Goal: Information Seeking & Learning: Find specific fact

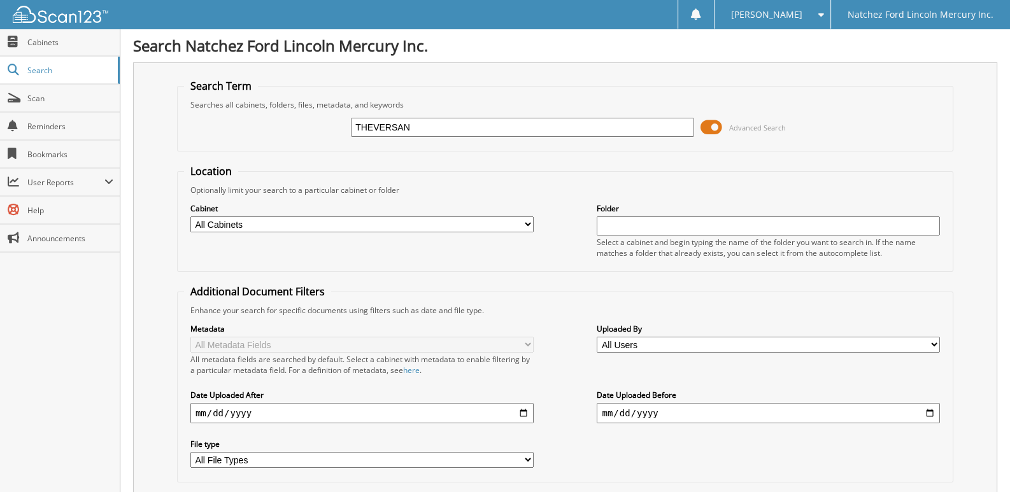
type input "THEVERSAN"
click at [525, 222] on select "All Cabinets ACCOUNTS PAYABLE ACCOUNTS RECEIVABLE [PERSON_NAME] AUTO SALES CAR …" at bounding box center [361, 225] width 343 height 16
select select "2283"
click at [190, 217] on select "All Cabinets ACCOUNTS PAYABLE ACCOUNTS RECEIVABLE [PERSON_NAME] AUTO SALES CAR …" at bounding box center [361, 225] width 343 height 16
click at [439, 125] on input "THEVERSAN" at bounding box center [522, 127] width 343 height 19
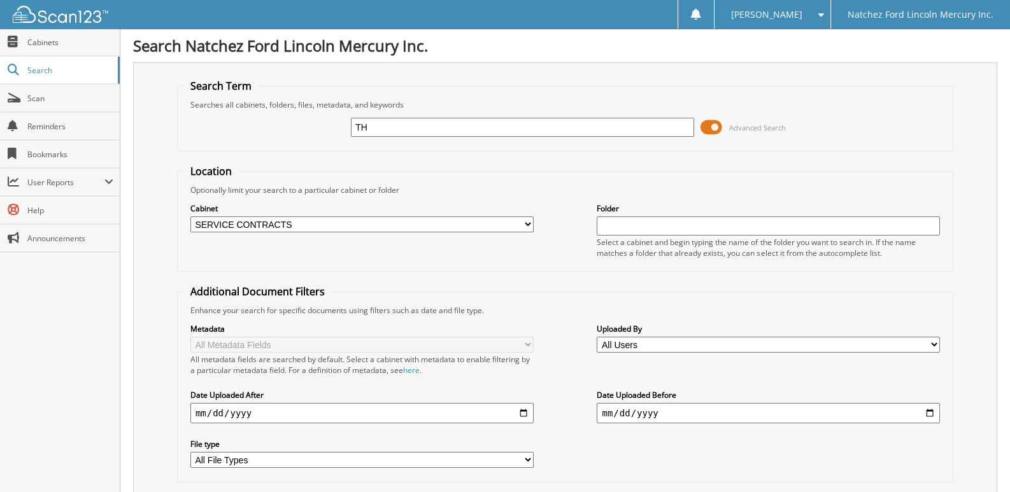
type input "T"
click at [610, 225] on input "text" at bounding box center [768, 226] width 343 height 19
click at [678, 241] on li "TheVersantGroup_OSI & LDS_Cancellations_2025" at bounding box center [769, 242] width 343 height 17
type input "TheVersantGroup_OSI & LDS_Cancellations_2025"
click at [524, 409] on input "date" at bounding box center [361, 413] width 343 height 20
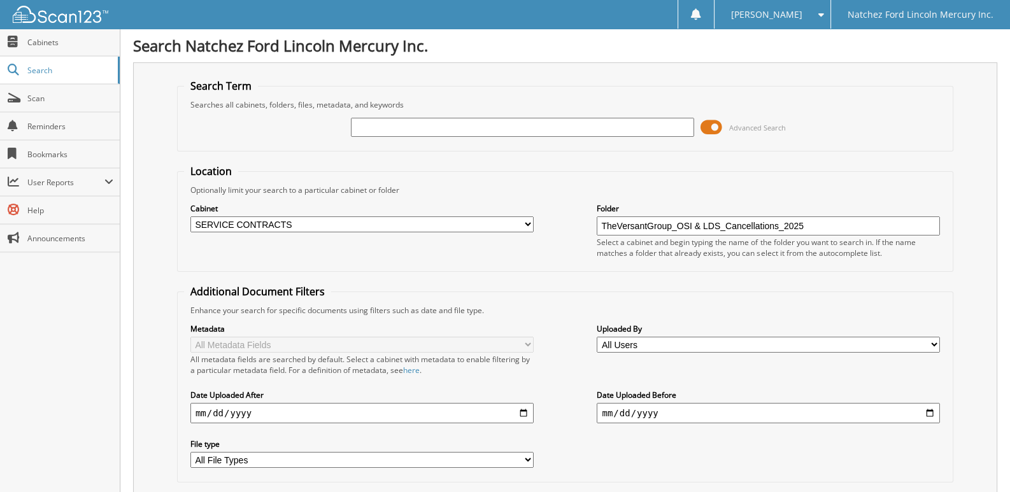
type input "2025-09-16"
click at [531, 452] on select "All File Types DOC DOCX JPEG JPG MDI PDF PNG" at bounding box center [361, 460] width 343 height 16
click at [190, 452] on select "All File Types DOC DOCX JPEG JPG MDI PDF PNG" at bounding box center [361, 460] width 343 height 16
click at [25, 68] on link "Search" at bounding box center [60, 70] width 120 height 27
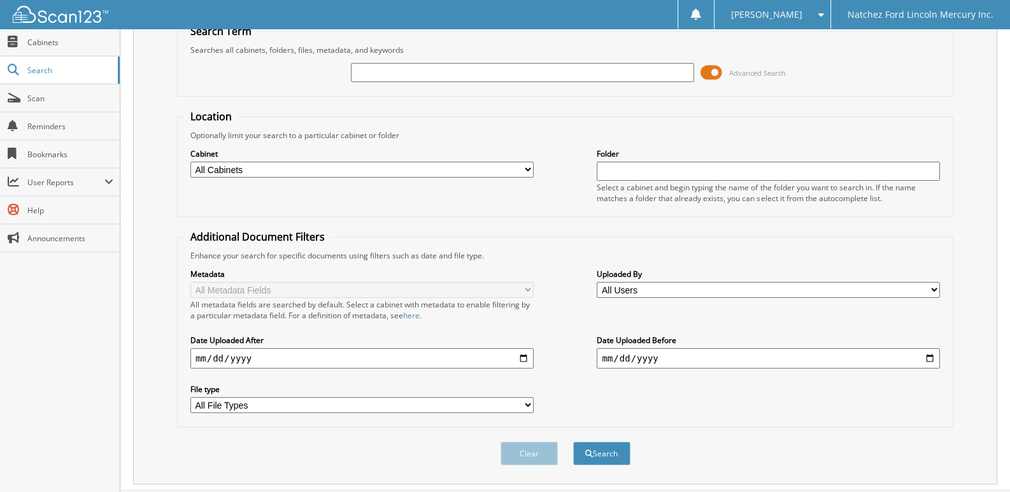
scroll to position [74, 0]
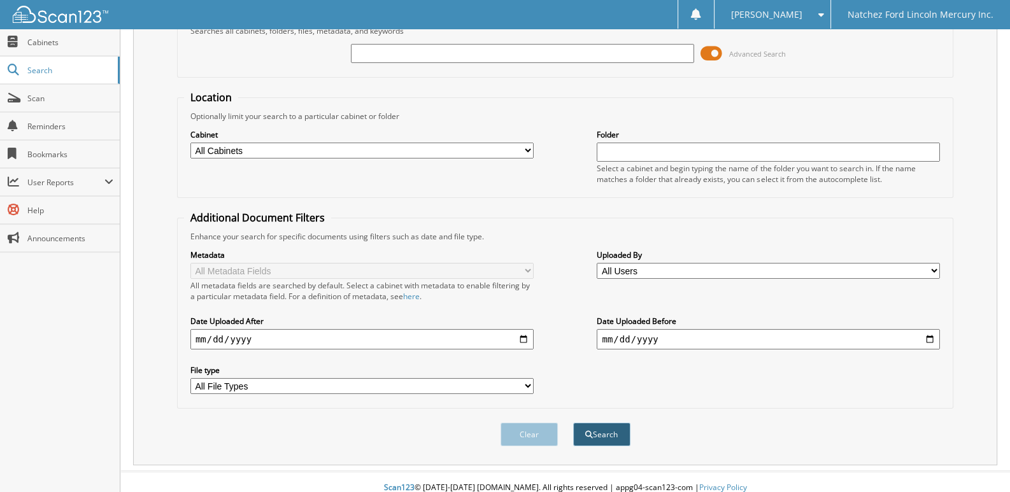
click at [605, 427] on button "Search" at bounding box center [601, 435] width 57 height 24
click at [331, 144] on select "All Cabinets ACCOUNTS PAYABLE ACCOUNTS RECEIVABLE [PERSON_NAME] AUTO SALES CAR …" at bounding box center [361, 151] width 343 height 16
select select "2283"
click at [190, 143] on select "All Cabinets ACCOUNTS PAYABLE ACCOUNTS RECEIVABLE [PERSON_NAME] AUTO SALES CAR …" at bounding box center [361, 151] width 343 height 16
click at [617, 148] on input "text" at bounding box center [768, 152] width 343 height 19
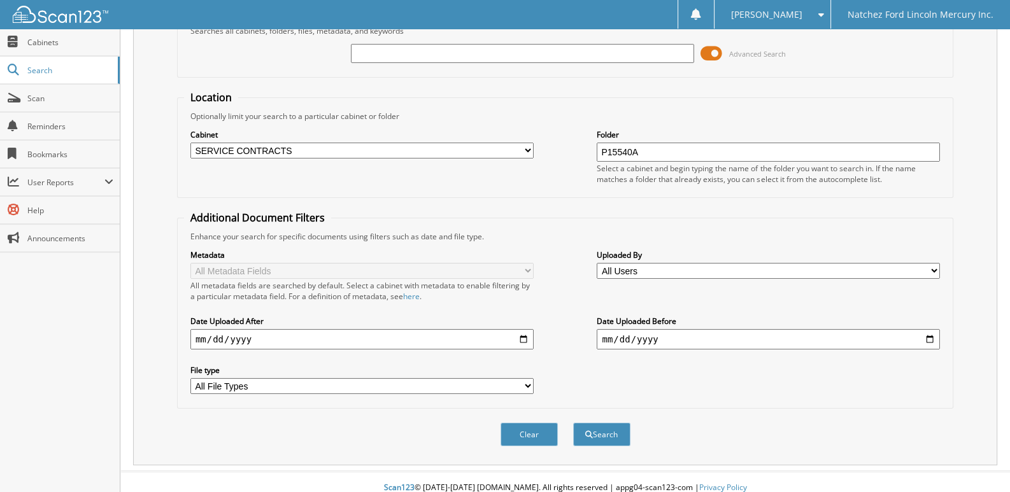
type input "P15540A"
click at [573, 423] on button "Search" at bounding box center [601, 435] width 57 height 24
click at [592, 423] on button "Search" at bounding box center [601, 435] width 57 height 24
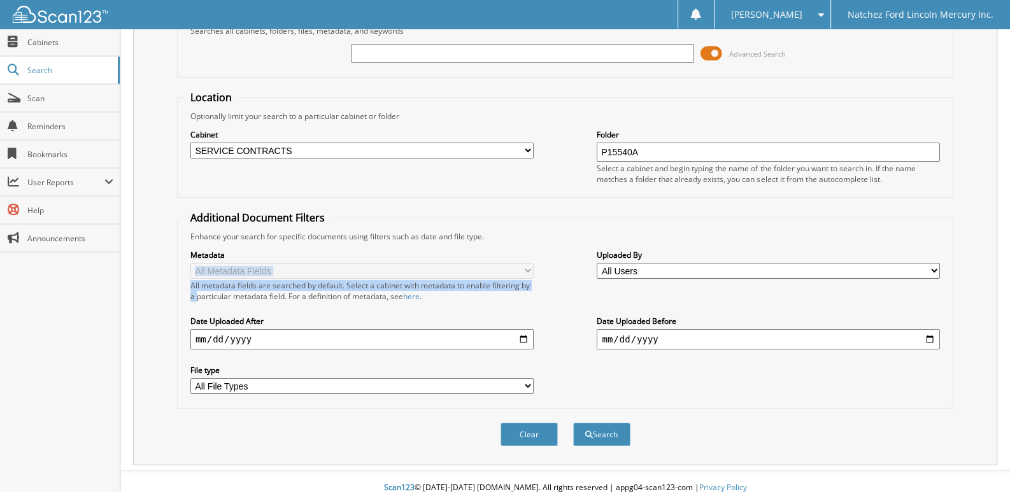
click at [443, 259] on div "Metadata All Metadata Fields All metadata fields are searched by default. Selec…" at bounding box center [361, 274] width 343 height 53
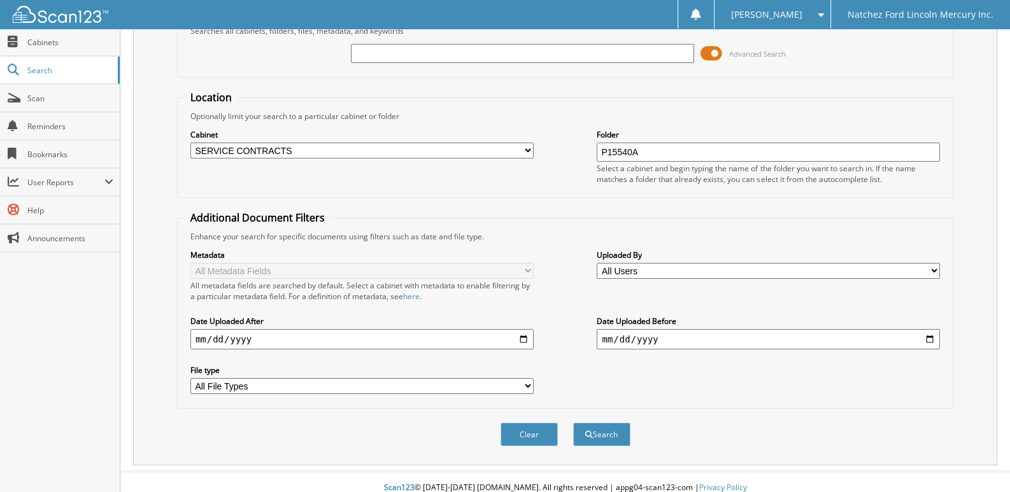
click at [664, 131] on label "Folder" at bounding box center [768, 134] width 343 height 11
click at [661, 152] on input "P15540A" at bounding box center [768, 152] width 343 height 19
click at [533, 148] on select "All Cabinets ACCOUNTS PAYABLE ACCOUNTS RECEIVABLE [PERSON_NAME] AUTO SALES CAR …" at bounding box center [361, 151] width 343 height 16
click at [190, 143] on select "All Cabinets ACCOUNTS PAYABLE ACCOUNTS RECEIVABLE [PERSON_NAME] AUTO SALES CAR …" at bounding box center [361, 151] width 343 height 16
drag, startPoint x: 664, startPoint y: 117, endPoint x: 670, endPoint y: 148, distance: 31.9
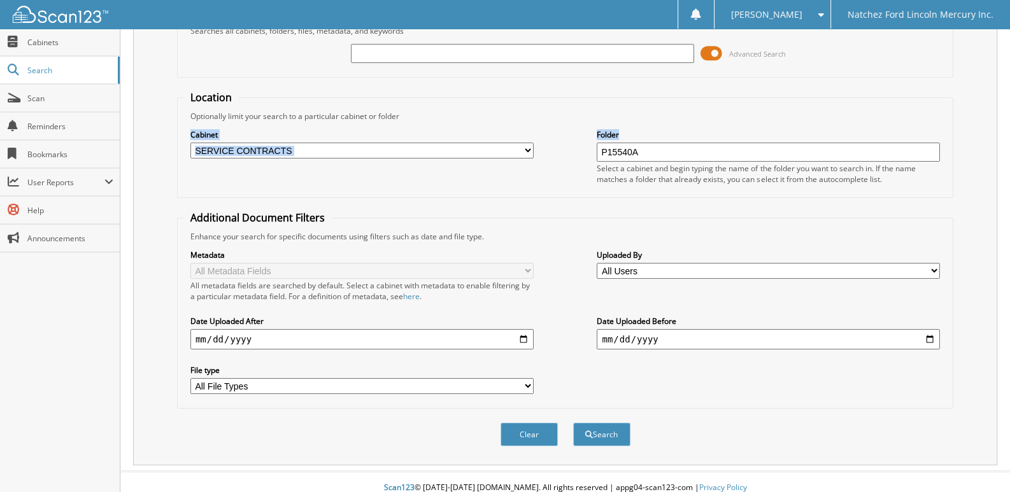
click at [670, 146] on fieldset "Location Optionally limit your search to a particular cabinet or folder Cabinet…" at bounding box center [565, 144] width 776 height 108
click at [670, 146] on input "P15540A" at bounding box center [768, 152] width 343 height 19
click at [661, 152] on input "P15540A" at bounding box center [768, 152] width 343 height 19
click at [609, 425] on button "Search" at bounding box center [601, 435] width 57 height 24
drag, startPoint x: 639, startPoint y: 141, endPoint x: 638, endPoint y: 155, distance: 13.4
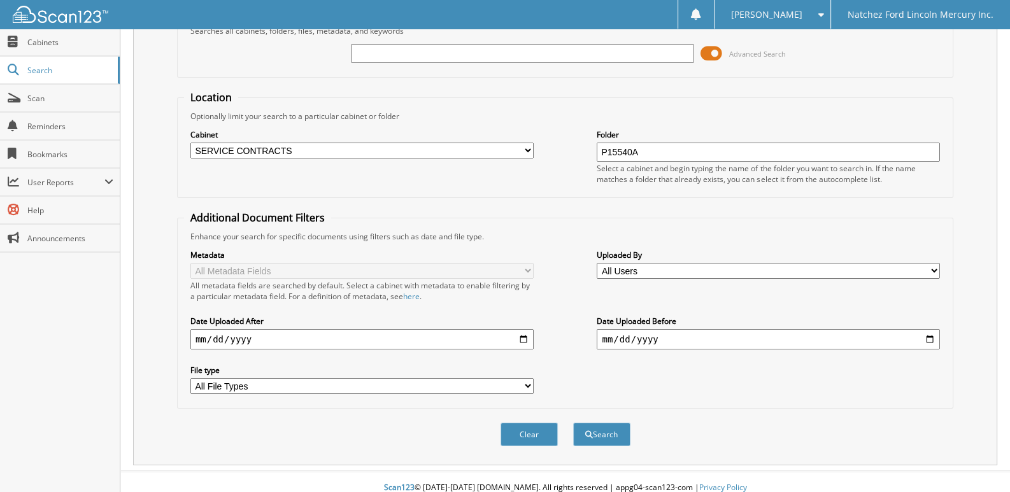
click at [638, 155] on input "P15540A" at bounding box center [768, 152] width 343 height 19
click at [638, 159] on input "P15540A" at bounding box center [768, 152] width 343 height 19
click at [525, 143] on select "All Cabinets ACCOUNTS PAYABLE ACCOUNTS RECEIVABLE BOYETTE AUTO SALES CAR DEALS …" at bounding box center [361, 151] width 343 height 16
click at [190, 143] on select "All Cabinets ACCOUNTS PAYABLE ACCOUNTS RECEIVABLE BOYETTE AUTO SALES CAR DEALS …" at bounding box center [361, 151] width 343 height 16
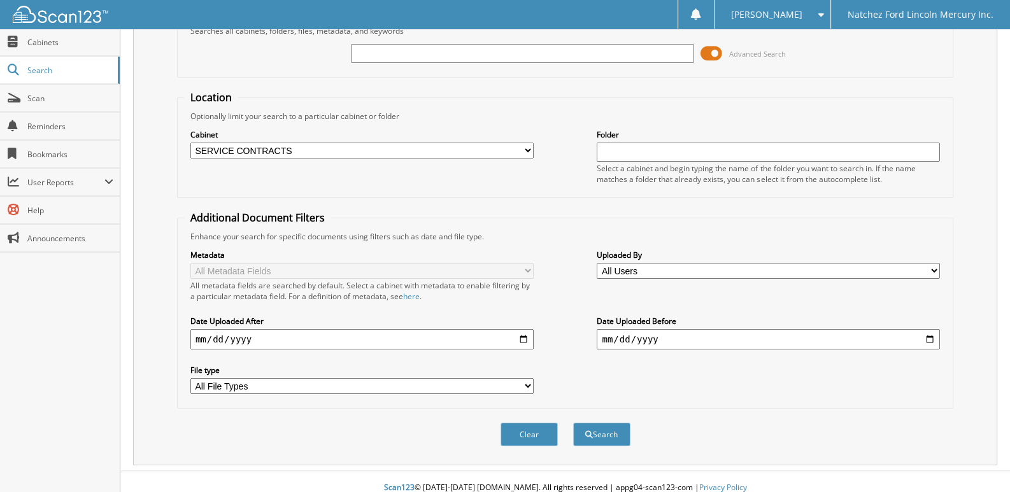
click at [529, 143] on select "All Cabinets ACCOUNTS PAYABLE ACCOUNTS RECEIVABLE BOYETTE AUTO SALES CAR DEALS …" at bounding box center [361, 151] width 343 height 16
click at [646, 163] on div "Select a cabinet and begin typing the name of the folder you want to search in.…" at bounding box center [768, 174] width 343 height 22
click at [640, 148] on input "text" at bounding box center [768, 152] width 343 height 19
type input "S"
click at [613, 169] on li "TheVersantGroup_OSI & LDS_Cancellations_2025" at bounding box center [769, 167] width 343 height 17
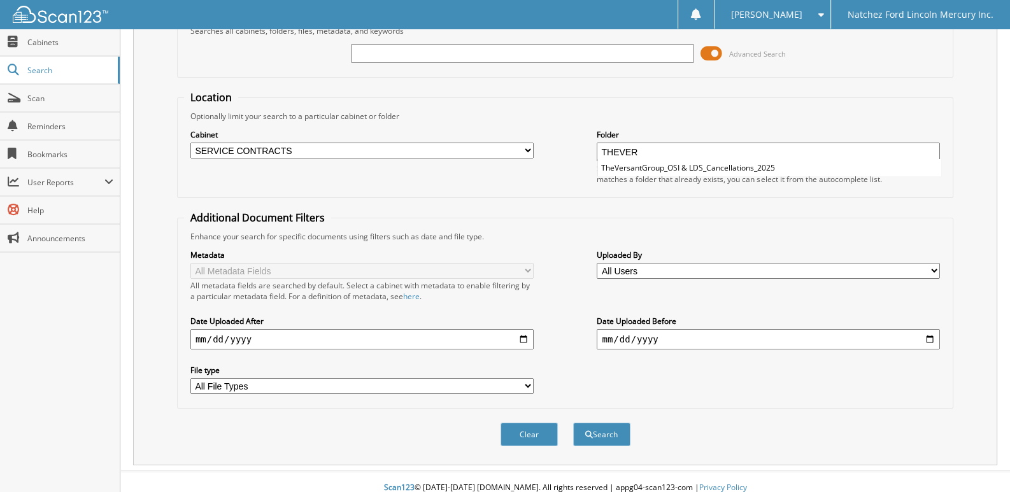
type input "TheVersantGroup_OSI & LDS_Cancellations_2025"
click at [536, 371] on div "Metadata All Metadata Fields All metadata fields are searched by default. Selec…" at bounding box center [565, 322] width 762 height 160
click at [522, 378] on select "All File Types DOC DOCX JPEG JPG MDI PDF PNG" at bounding box center [361, 386] width 343 height 16
click at [190, 378] on select "All File Types DOC DOCX JPEG JPG MDI PDF PNG" at bounding box center [361, 386] width 343 height 16
click at [933, 268] on select "All Users Aaron Day Adam Holland Alexander Mecom Allison Balckmon Amanda Breith…" at bounding box center [768, 271] width 343 height 16
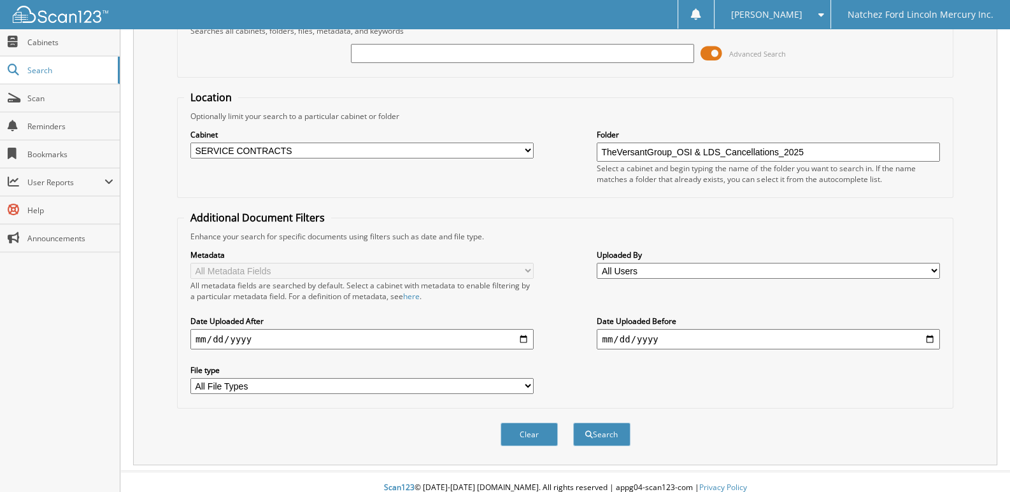
select select "32765"
click at [597, 263] on select "All Users Aaron Day Adam Holland Alexander Mecom Allison Balckmon Amanda Breith…" at bounding box center [768, 271] width 343 height 16
drag, startPoint x: 601, startPoint y: 413, endPoint x: 591, endPoint y: 434, distance: 23.1
click at [591, 434] on button "Search" at bounding box center [601, 435] width 57 height 24
click at [36, 66] on span "Search" at bounding box center [69, 70] width 84 height 11
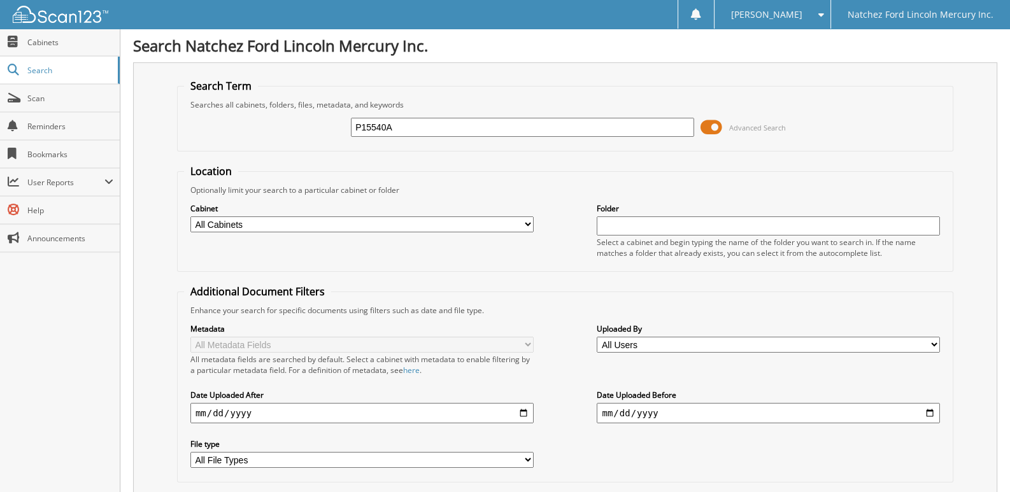
type input "P15540A"
click at [425, 132] on input "P15540A" at bounding box center [522, 127] width 343 height 19
drag, startPoint x: 424, startPoint y: 129, endPoint x: 424, endPoint y: 136, distance: 7.0
click at [424, 136] on div "P15540A" at bounding box center [522, 128] width 343 height 22
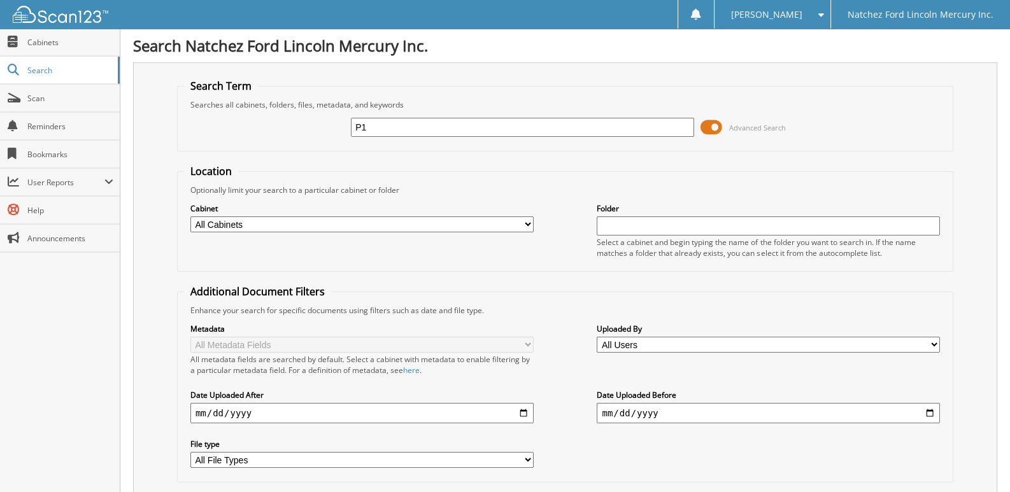
type input "P"
type input "MT1522"
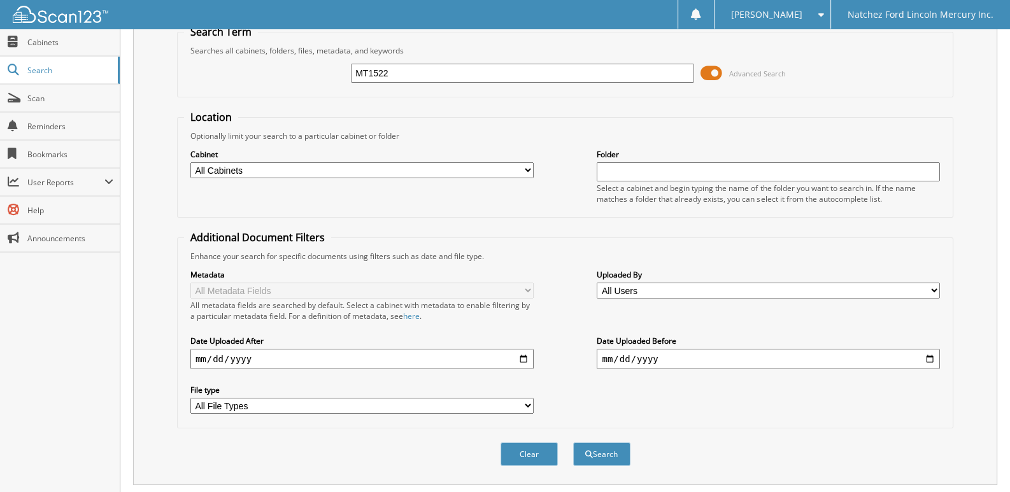
scroll to position [34, 0]
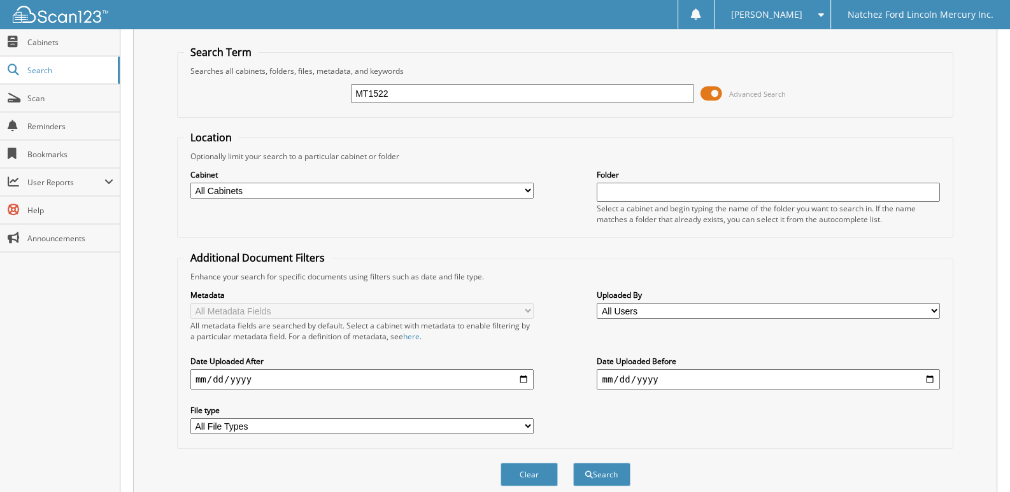
drag, startPoint x: 392, startPoint y: 86, endPoint x: 276, endPoint y: 100, distance: 116.1
click at [277, 100] on div "MT1522 Advanced Search" at bounding box center [565, 93] width 762 height 34
type input "D53003"
click at [573, 463] on button "Search" at bounding box center [601, 475] width 57 height 24
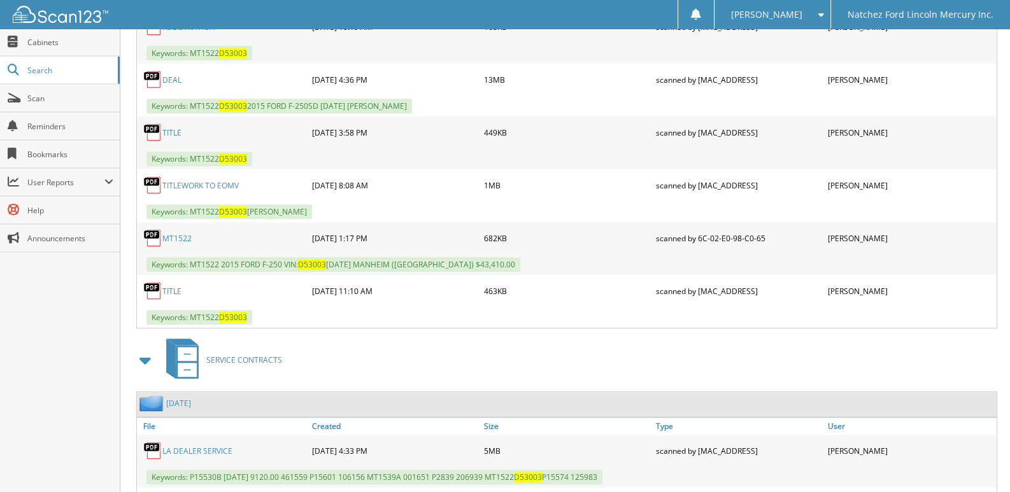
scroll to position [746, 0]
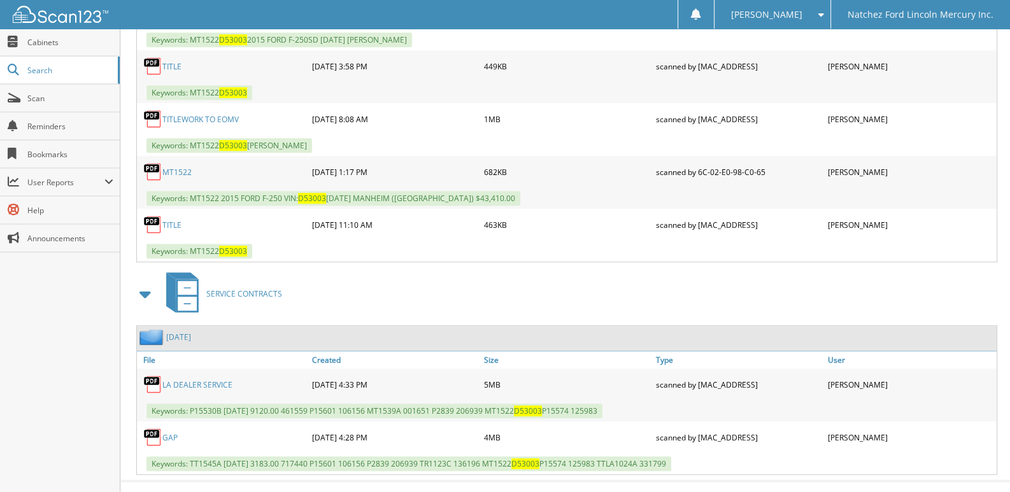
click at [151, 283] on span at bounding box center [146, 294] width 18 height 23
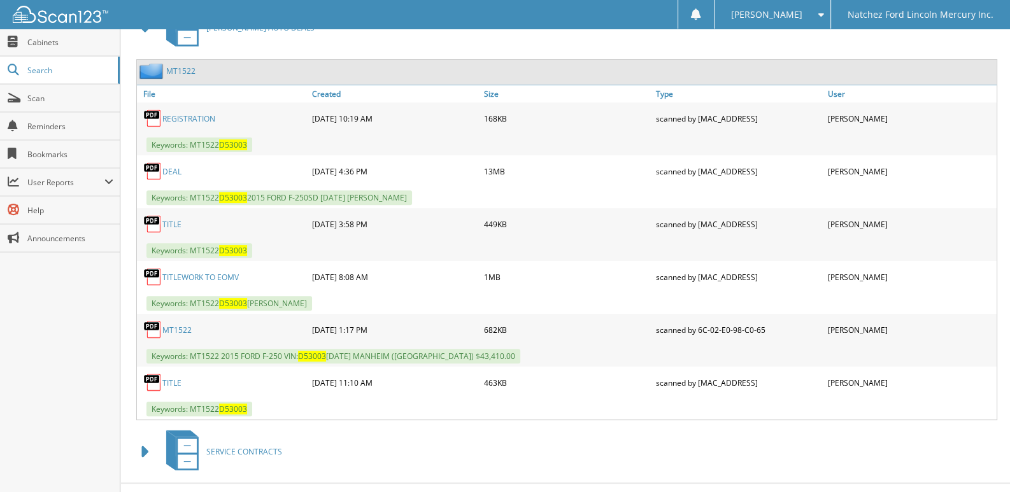
scroll to position [592, 0]
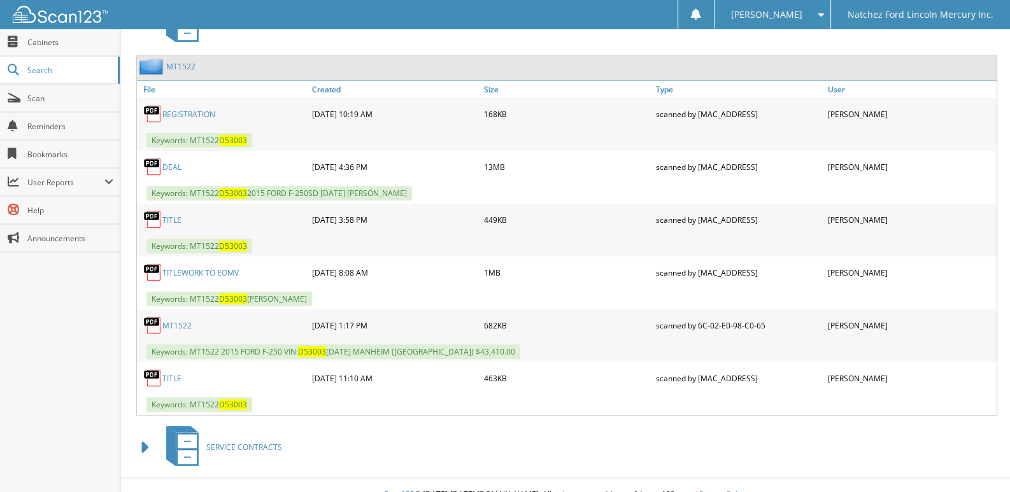
click at [267, 292] on span "Keywords: MT1522 D53003 ARCEMENT SCOTTY" at bounding box center [229, 299] width 166 height 15
click at [167, 267] on link "TITLEWORK TO EOMV" at bounding box center [200, 272] width 76 height 11
click at [137, 436] on span at bounding box center [146, 447] width 18 height 23
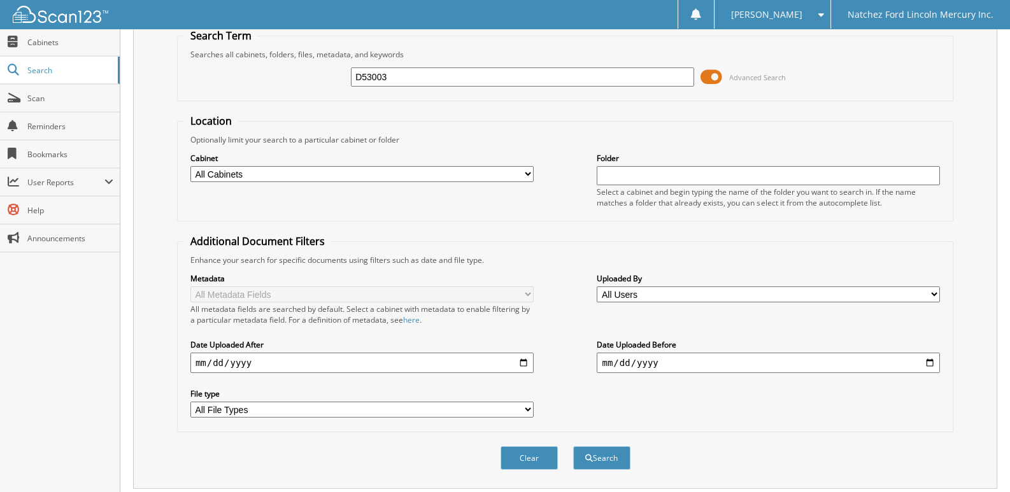
scroll to position [0, 0]
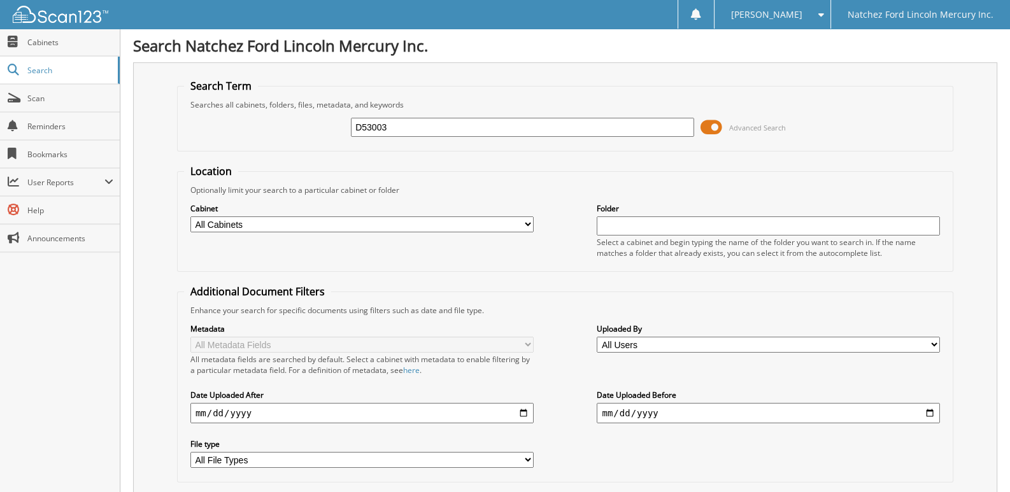
drag, startPoint x: 442, startPoint y: 132, endPoint x: 282, endPoint y: 146, distance: 161.1
click at [285, 151] on form "Search Term Searches all cabinets, folders, files, metadata, and keywords D5300…" at bounding box center [565, 306] width 776 height 455
type input "511921"
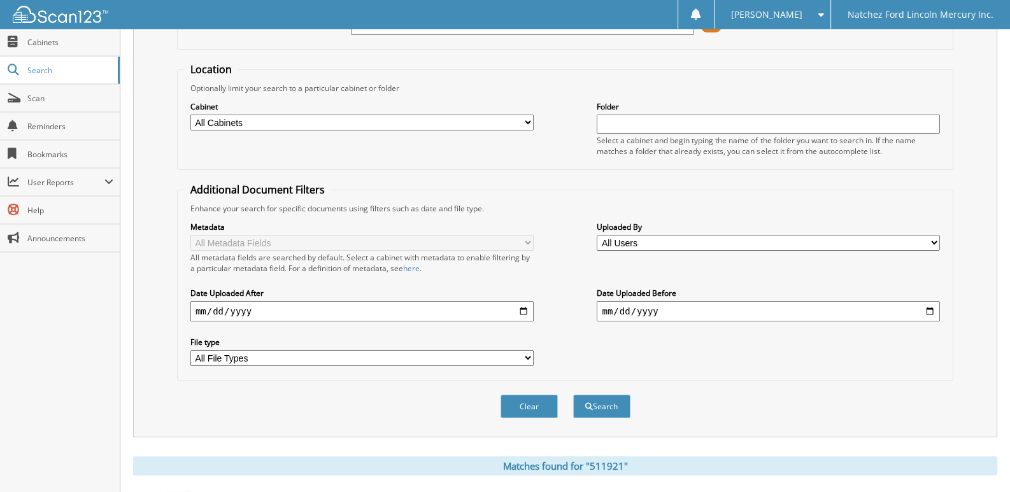
scroll to position [34, 0]
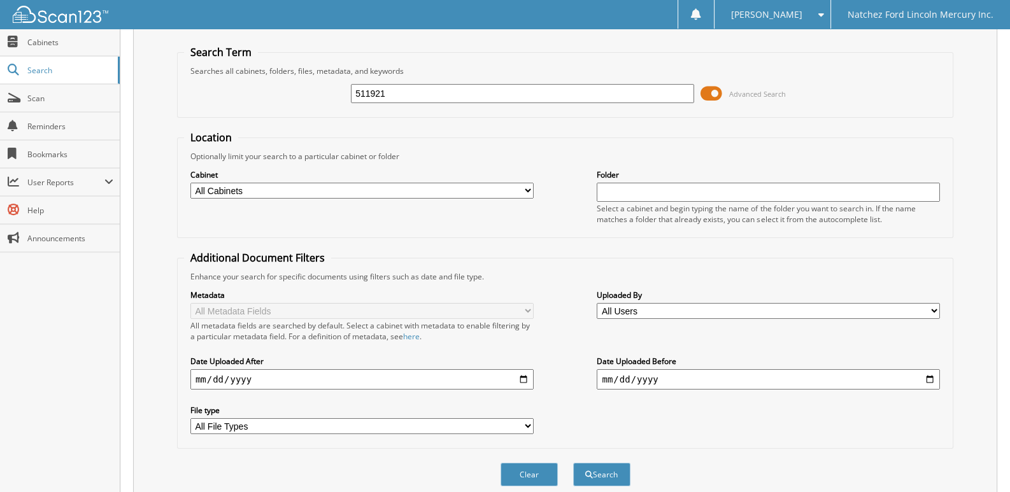
click at [517, 184] on select "All Cabinets ACCOUNTS PAYABLE ACCOUNTS RECEIVABLE [PERSON_NAME] AUTO SALES CAR …" at bounding box center [361, 191] width 343 height 16
click at [641, 188] on input "text" at bounding box center [768, 192] width 343 height 19
click at [538, 89] on input "511921" at bounding box center [522, 93] width 343 height 19
type input "5"
type input "THEVERSANTGROUP"
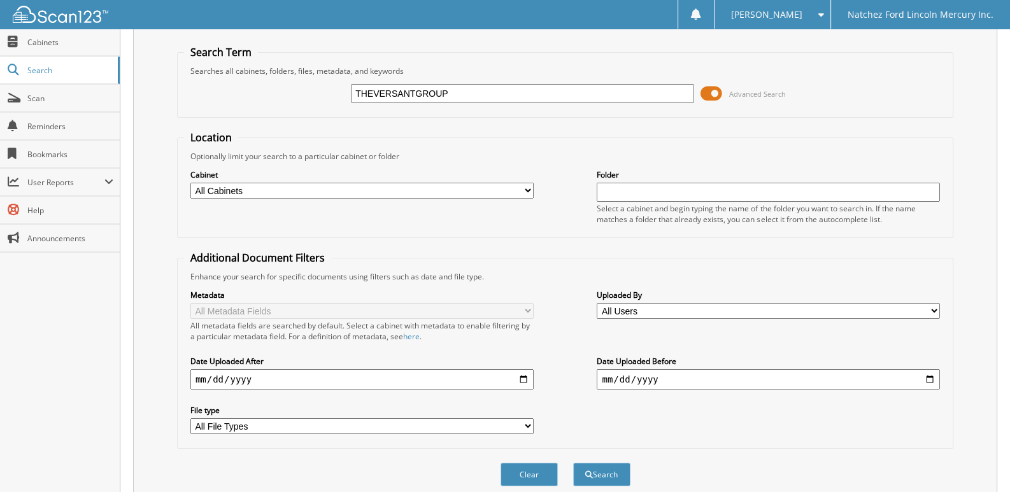
click at [573, 463] on button "Search" at bounding box center [601, 475] width 57 height 24
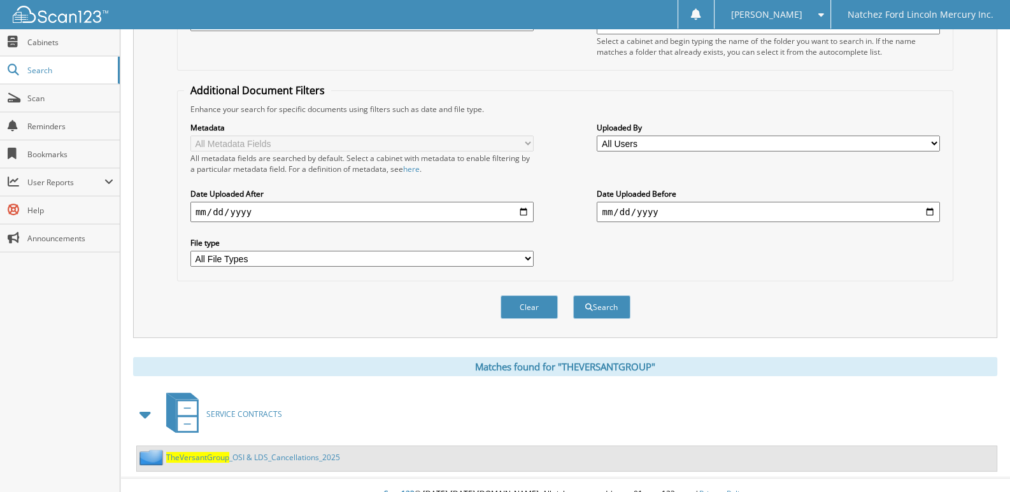
scroll to position [207, 0]
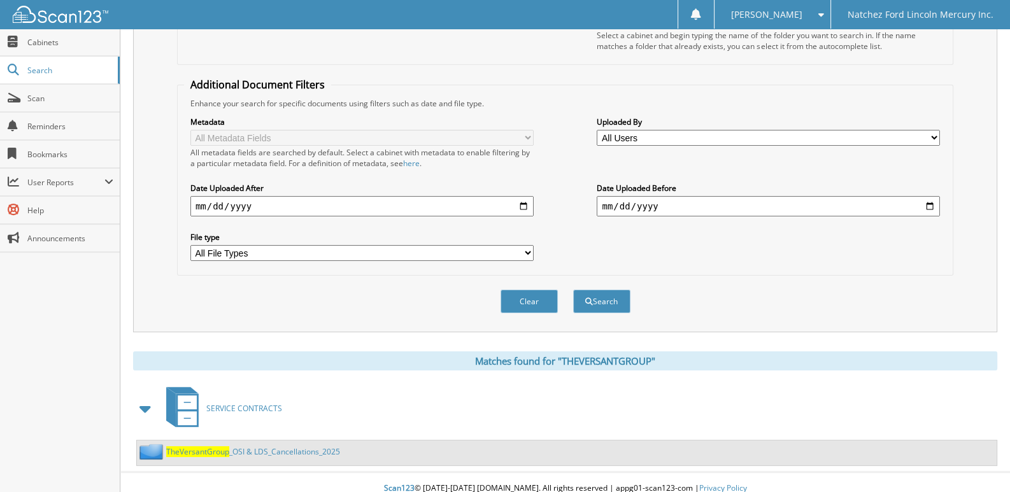
click at [189, 446] on span "TheVersantGroup" at bounding box center [197, 451] width 63 height 11
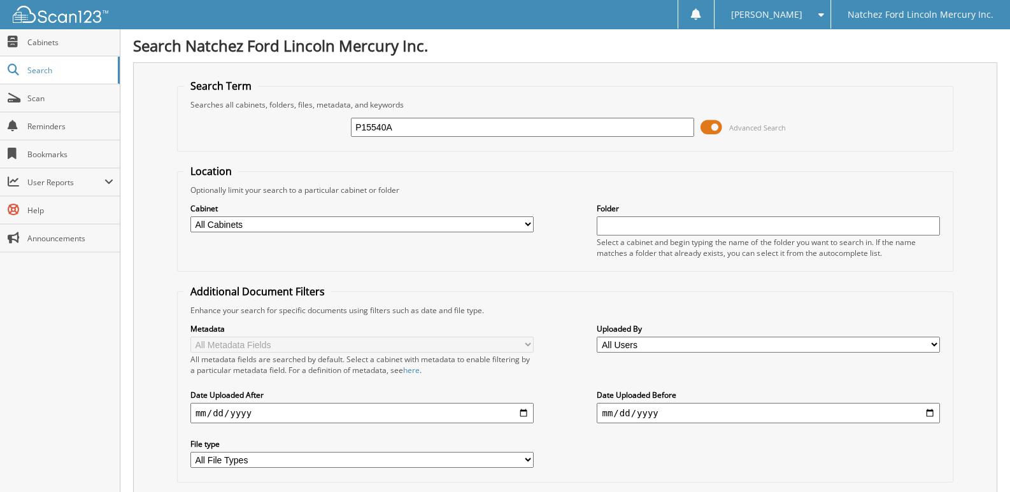
type input "P15540A"
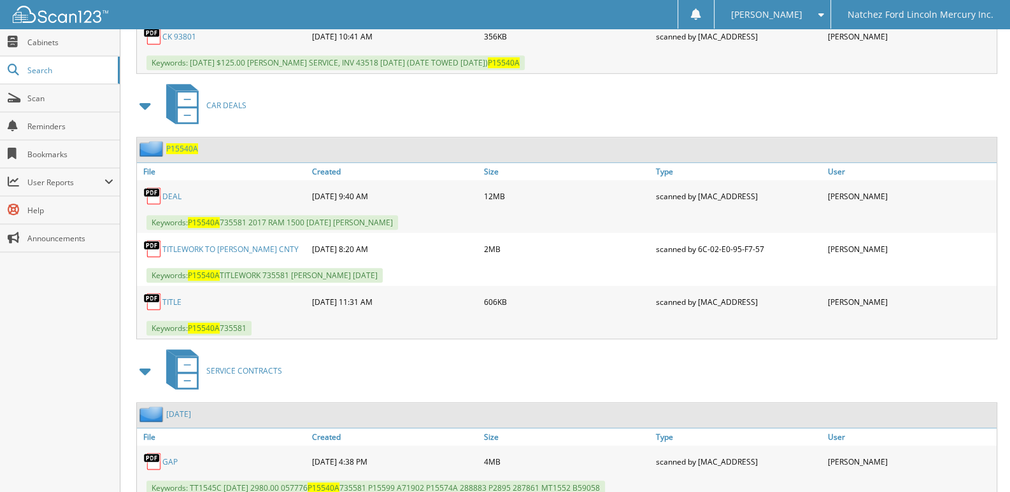
scroll to position [805, 0]
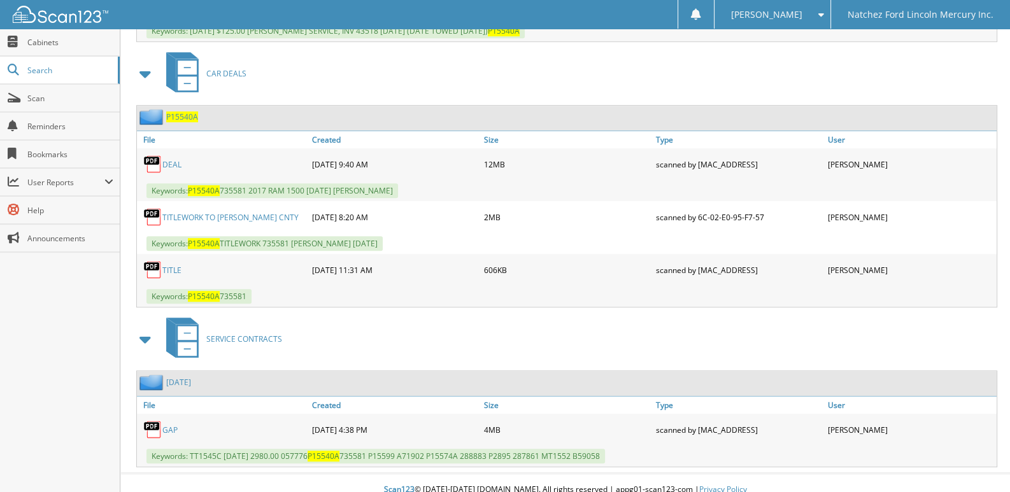
click at [151, 328] on span at bounding box center [146, 339] width 18 height 23
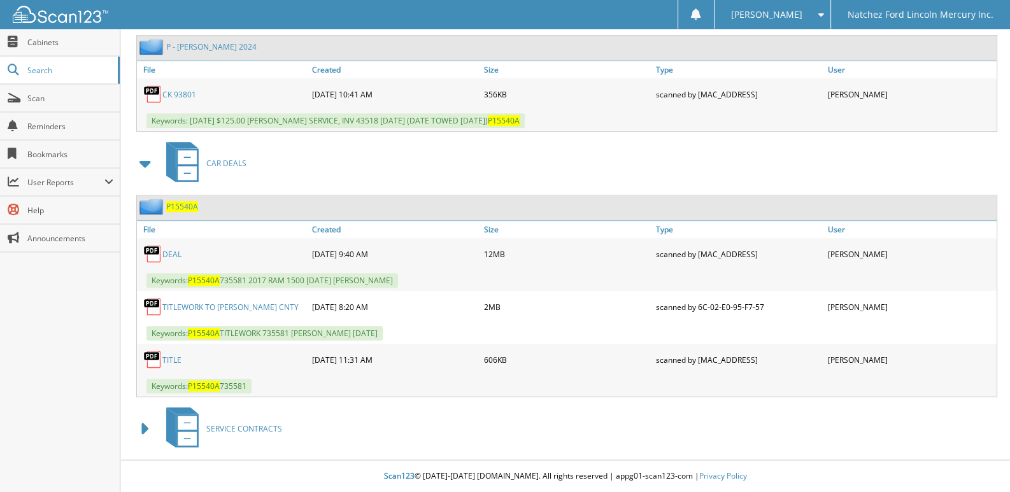
scroll to position [704, 0]
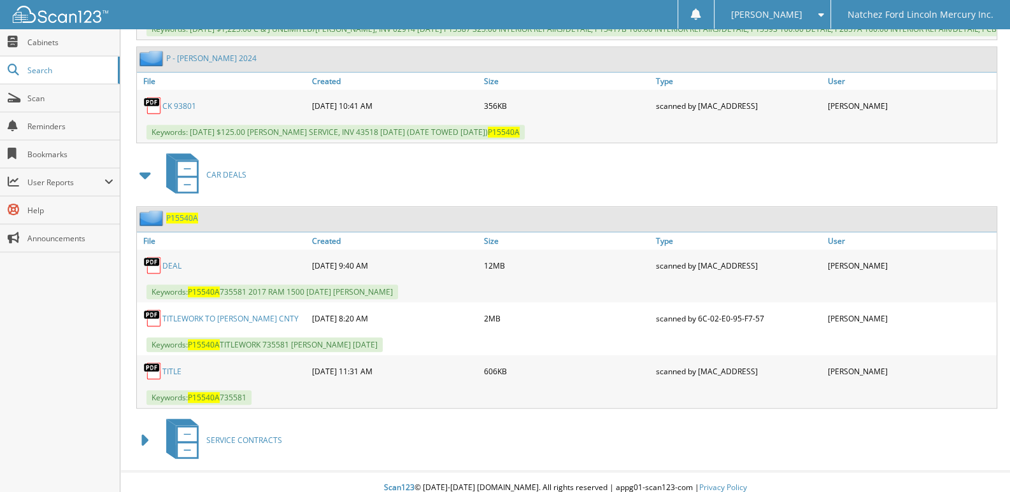
click at [212, 416] on link "SERVICE CONTRACTS" at bounding box center [221, 440] width 124 height 50
